Goal: Check status

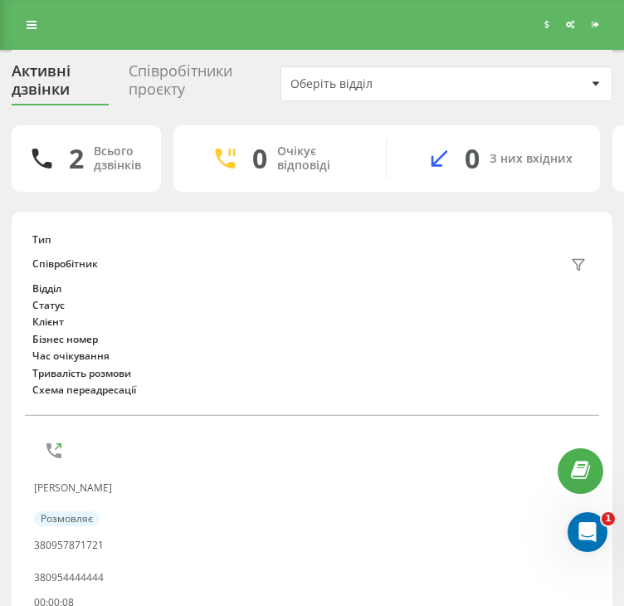
click at [524, 532] on div "Тип Співробітник фільтру Відділ Статус Клієнт Бізнес номер Час очікування Трива…" at bounding box center [312, 590] width 574 height 741
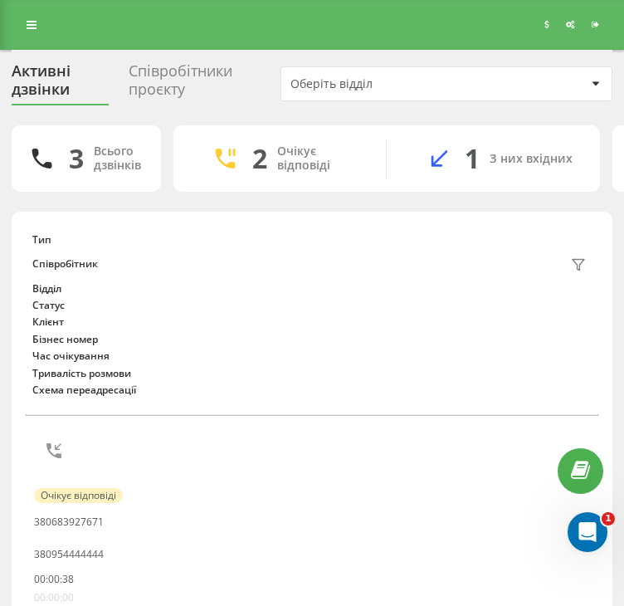
click at [488, 555] on div "Тип Співробітник фільтру Відділ Статус Клієнт Бізнес номер Час очікування Трива…" at bounding box center [312, 567] width 574 height 694
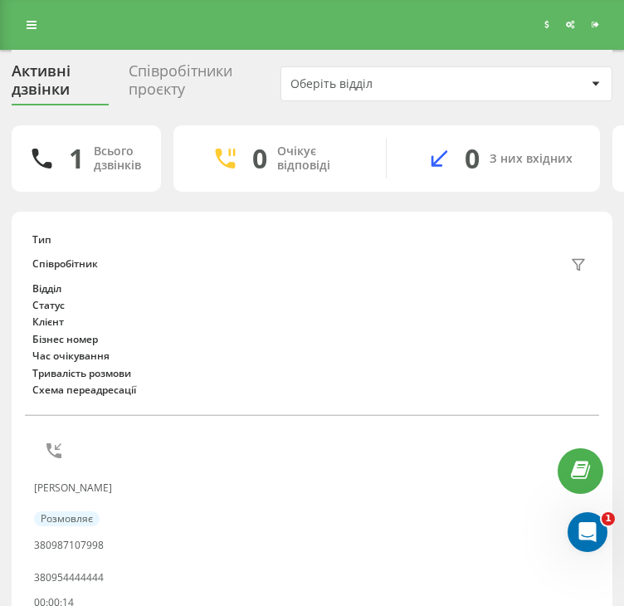
click at [501, 536] on div "Тип Співробітник фільтру Відділ Статус Клієнт Бізнес номер Час очікування Трива…" at bounding box center [312, 454] width 574 height 469
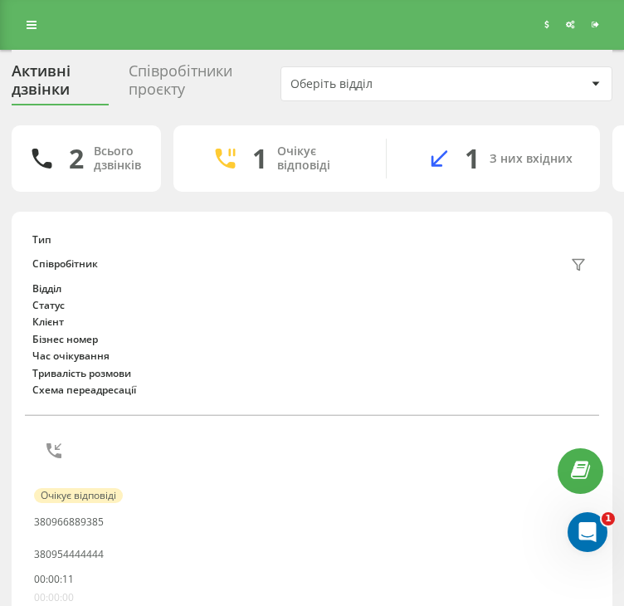
click at [433, 555] on div "Тип Співробітник фільтру Відділ Статус Клієнт Бізнес номер Час очікування Трива…" at bounding box center [312, 567] width 574 height 694
